Goal: Task Accomplishment & Management: Use online tool/utility

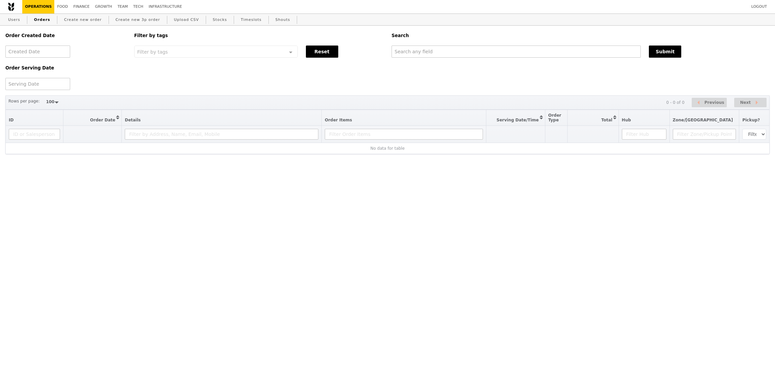
select select "100"
click at [505, 56] on input "text" at bounding box center [516, 52] width 249 height 12
paste input "[EMAIL_ADDRESS][DOMAIN_NAME]"
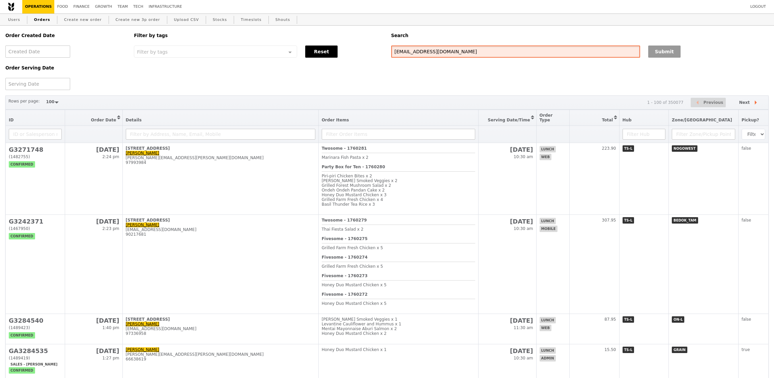
type input "[EMAIL_ADDRESS][DOMAIN_NAME]"
click at [677, 50] on button "Submit" at bounding box center [664, 52] width 32 height 12
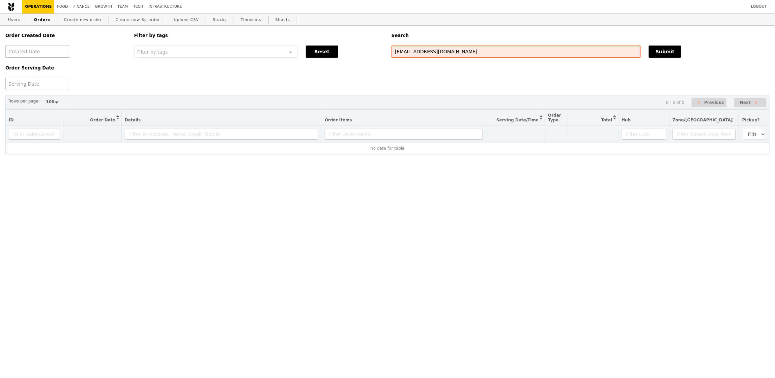
click at [513, 48] on input "[EMAIL_ADDRESS][DOMAIN_NAME]" at bounding box center [516, 52] width 249 height 12
click at [513, 49] on input "[EMAIL_ADDRESS][DOMAIN_NAME]" at bounding box center [516, 52] width 249 height 12
